Goal: Task Accomplishment & Management: Manage account settings

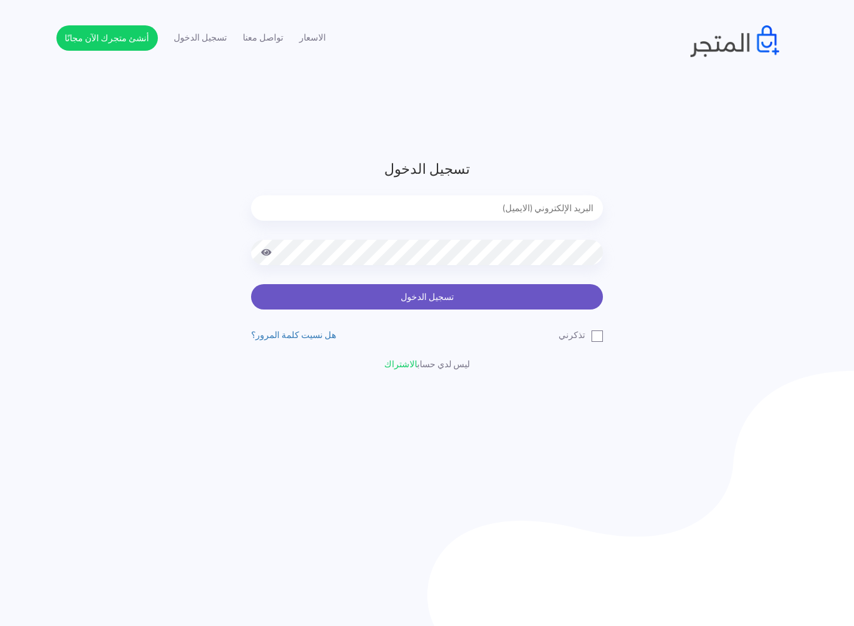
type input "[EMAIL_ADDRESS][DOMAIN_NAME]"
click at [517, 292] on button "تسجيل الدخول" at bounding box center [427, 296] width 352 height 25
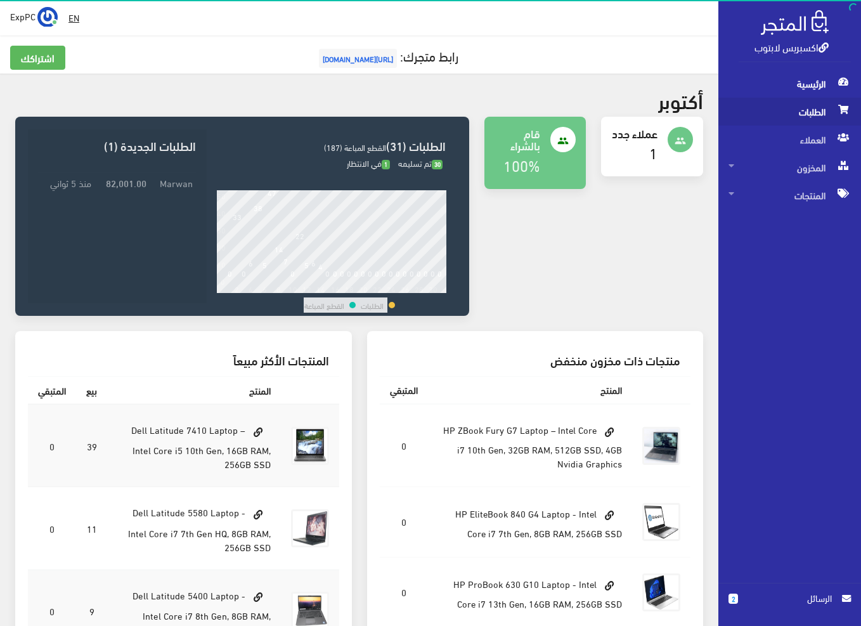
click at [771, 102] on span "الطلبات" at bounding box center [790, 112] width 122 height 28
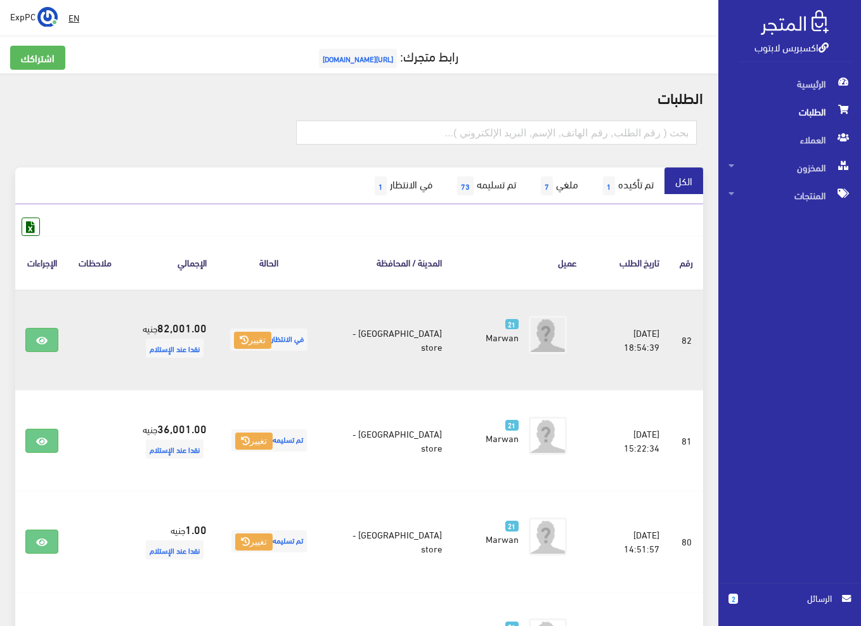
click at [249, 329] on span "في الانتظار تغيير" at bounding box center [268, 339] width 77 height 22
click at [249, 337] on icon at bounding box center [244, 339] width 9 height 9
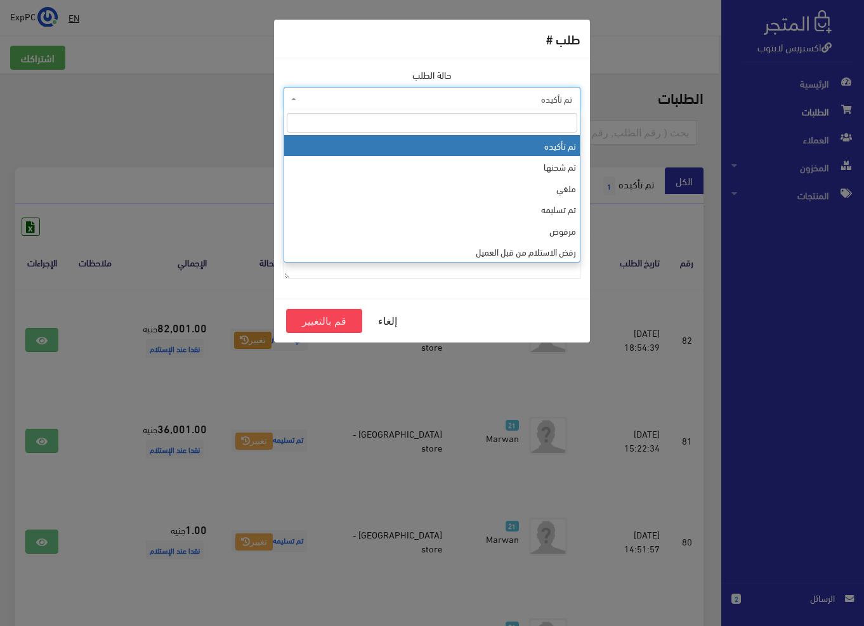
click at [454, 100] on span "تم تأكيده" at bounding box center [435, 99] width 273 height 13
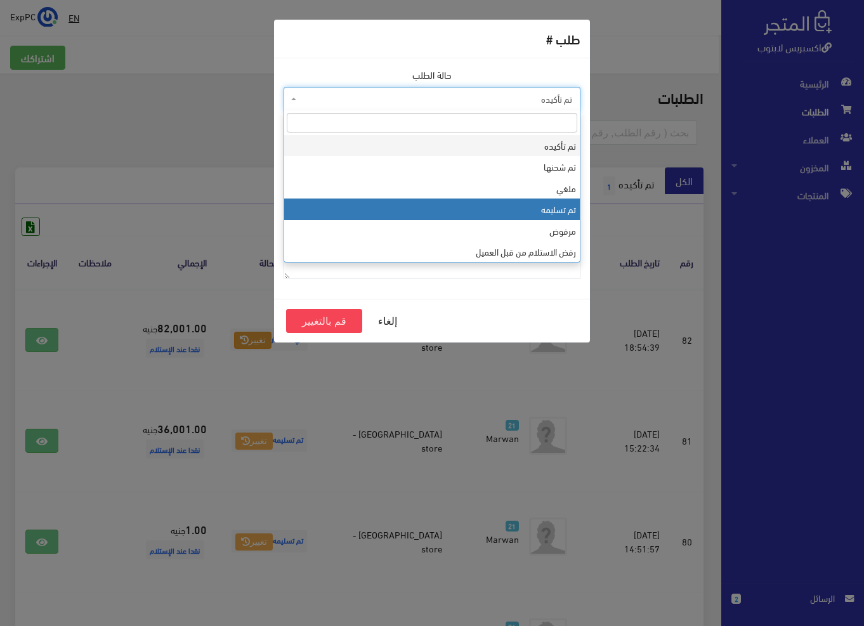
select select "4"
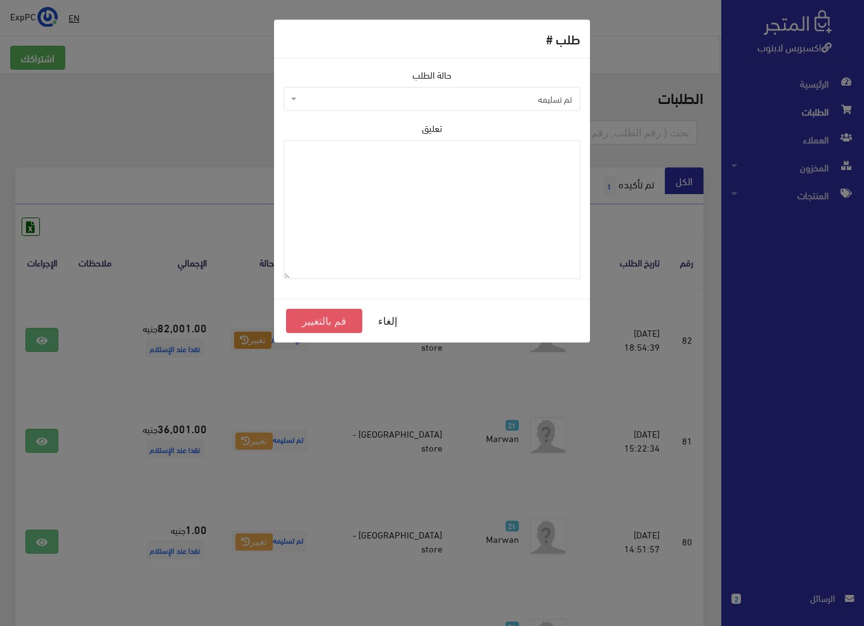
click at [344, 330] on button "قم بالتغيير" at bounding box center [324, 321] width 76 height 24
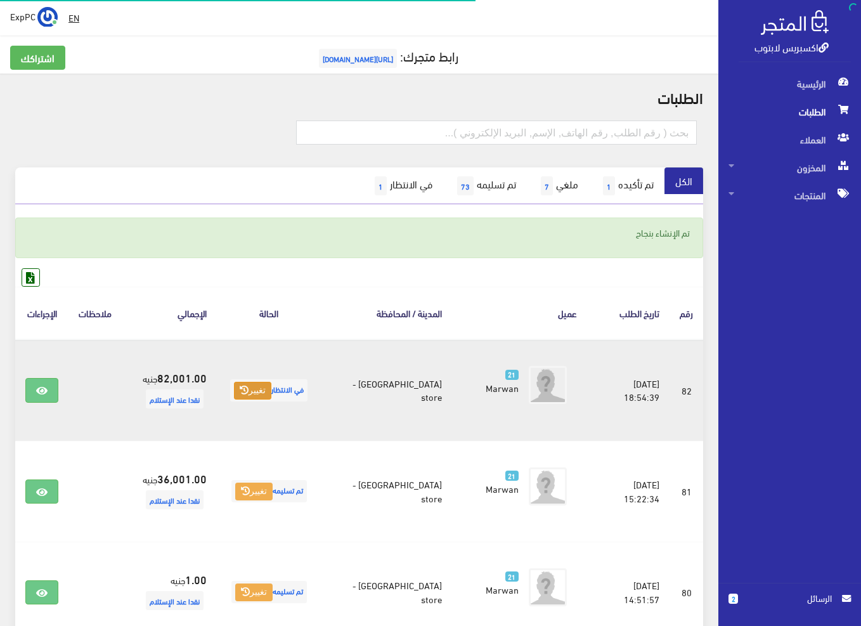
click at [258, 387] on button "تغيير" at bounding box center [252, 391] width 37 height 18
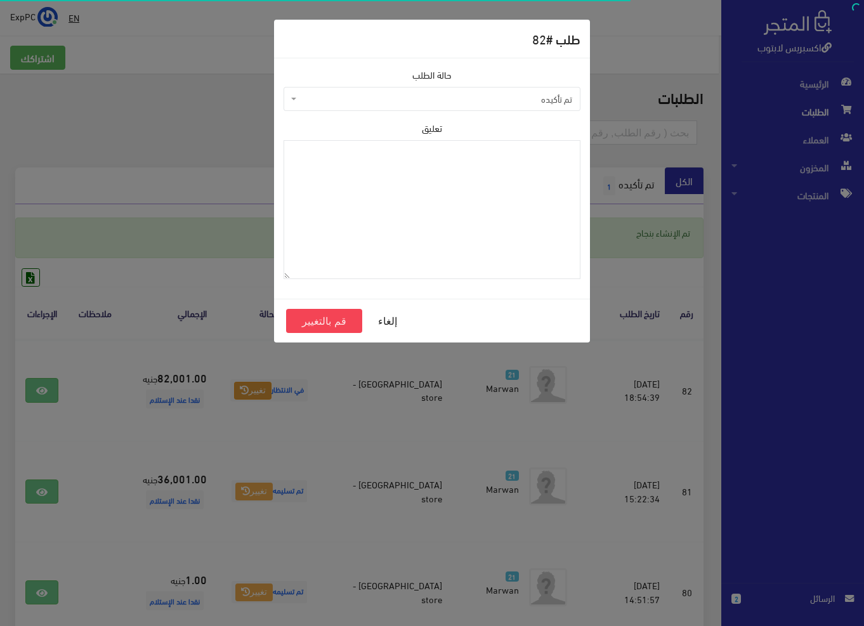
click at [479, 100] on span "تم تأكيده" at bounding box center [435, 99] width 273 height 13
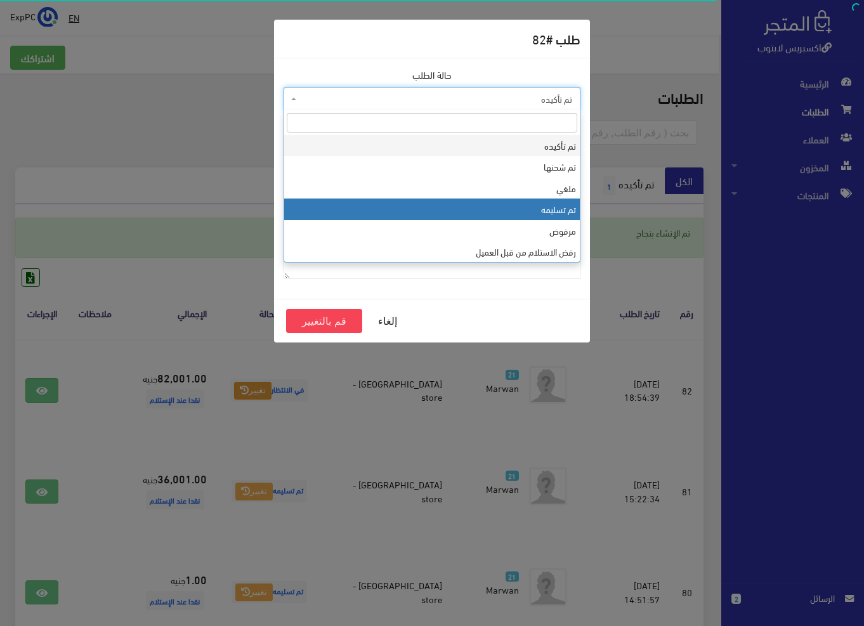
select select "4"
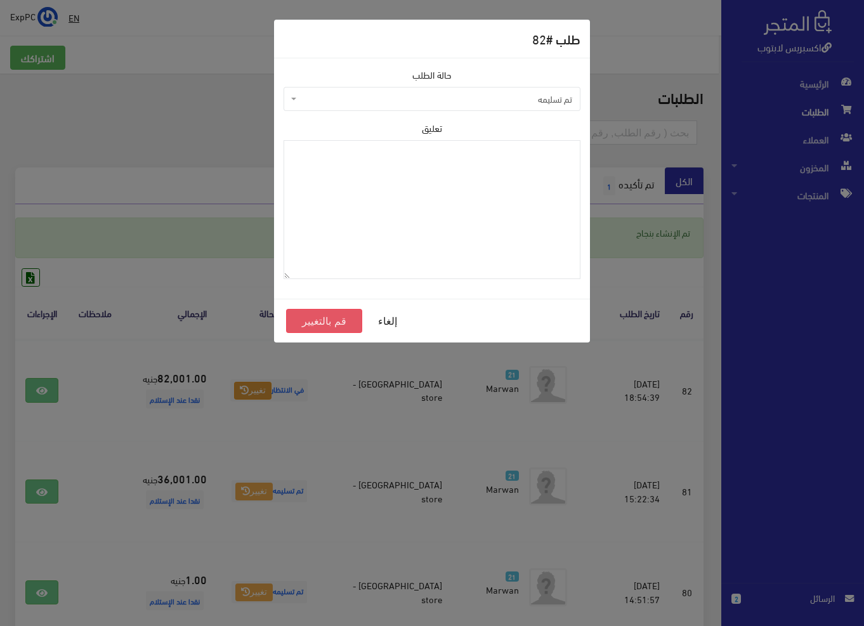
click at [313, 320] on button "قم بالتغيير" at bounding box center [324, 321] width 76 height 24
